Goal: Information Seeking & Learning: Learn about a topic

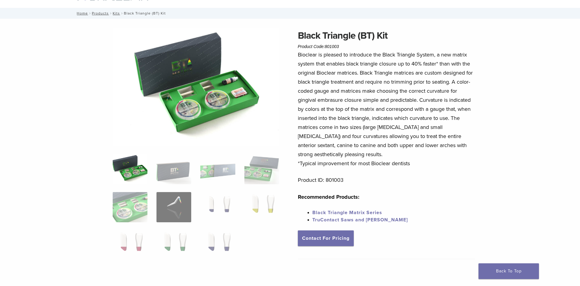
scroll to position [31, 0]
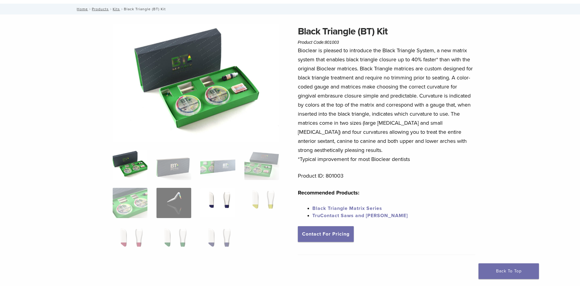
click at [210, 197] on img at bounding box center [217, 203] width 35 height 30
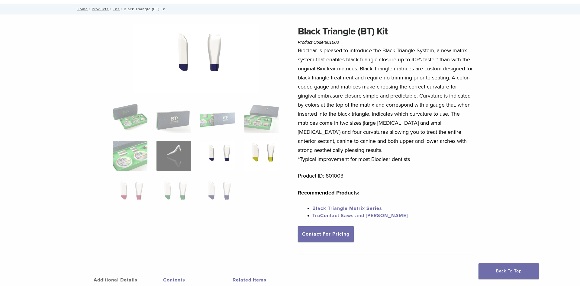
scroll to position [0, 0]
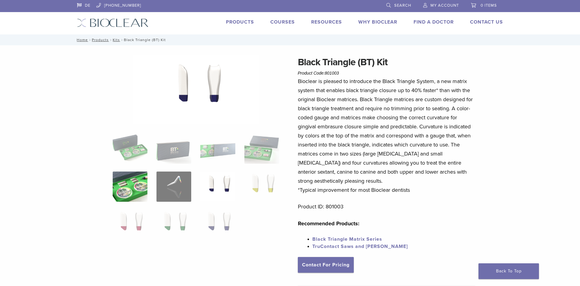
click at [134, 196] on img at bounding box center [130, 187] width 35 height 30
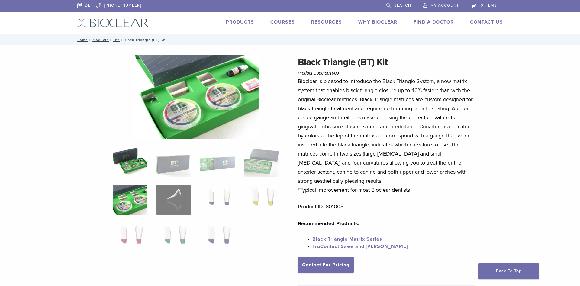
click at [139, 164] on img at bounding box center [130, 162] width 35 height 30
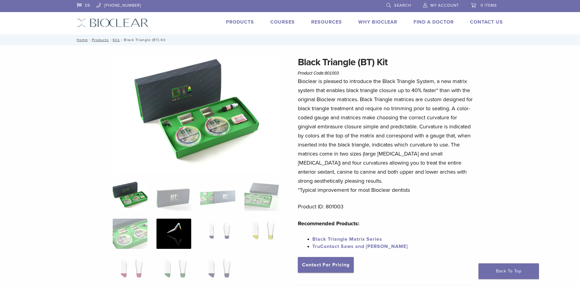
click at [180, 247] on img at bounding box center [173, 234] width 35 height 30
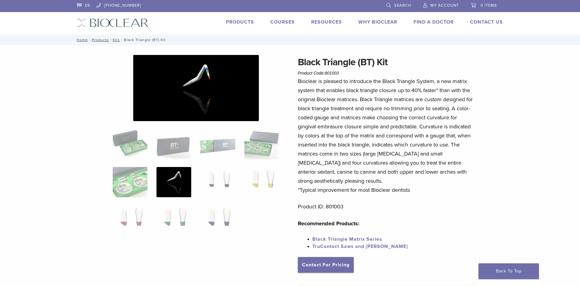
click at [207, 80] on img at bounding box center [196, 88] width 126 height 66
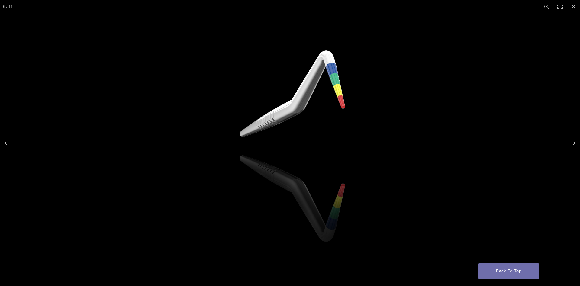
click at [332, 96] on img at bounding box center [290, 143] width 493 height 260
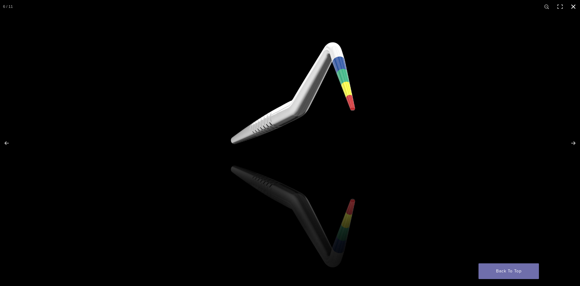
click at [575, 8] on button "Close (Esc)" at bounding box center [573, 6] width 13 height 13
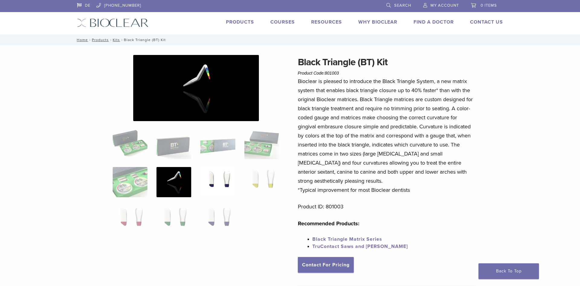
click at [225, 170] on img at bounding box center [217, 182] width 35 height 30
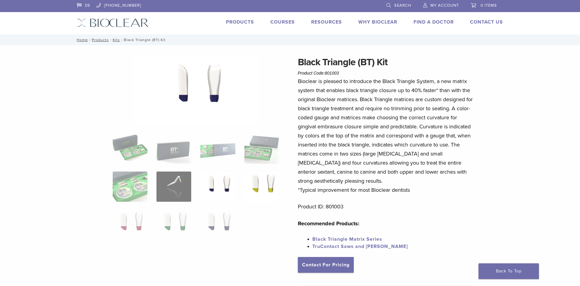
click at [264, 185] on img at bounding box center [261, 187] width 35 height 30
click at [218, 223] on img at bounding box center [217, 225] width 35 height 30
click at [185, 223] on img at bounding box center [173, 225] width 35 height 30
click at [266, 149] on img at bounding box center [261, 149] width 35 height 30
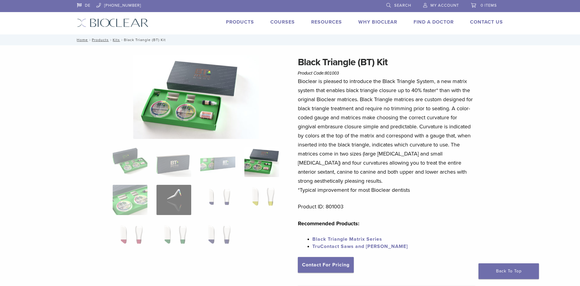
click at [181, 107] on img at bounding box center [196, 97] width 126 height 84
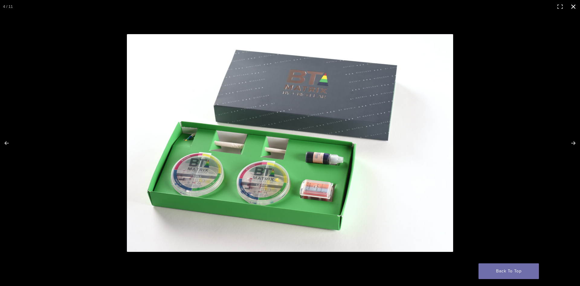
click at [574, 8] on button "Close (Esc)" at bounding box center [573, 6] width 13 height 13
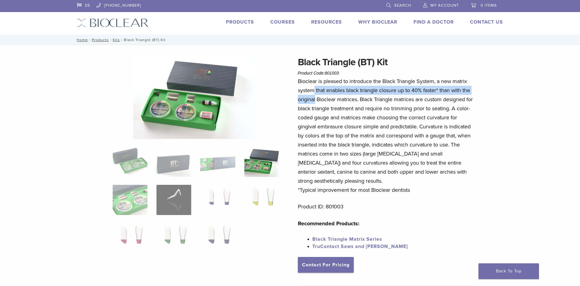
click at [315, 94] on p "Bioclear is pleased to introduce the Black Triangle System, a new matrix system…" at bounding box center [387, 136] width 178 height 118
